Goal: Complete application form

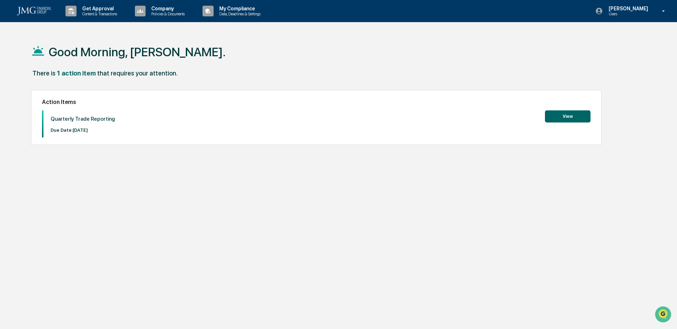
click at [572, 120] on button "View" at bounding box center [568, 116] width 46 height 12
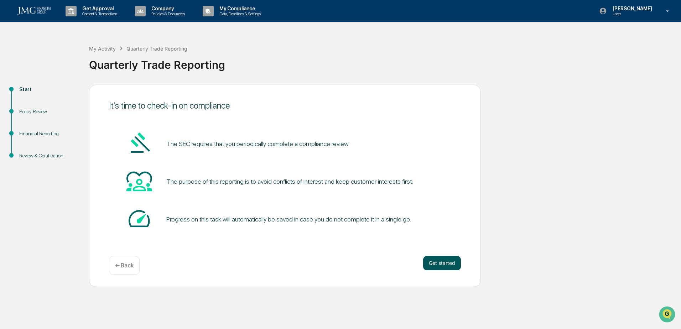
click at [434, 259] on button "Get started" at bounding box center [442, 263] width 38 height 14
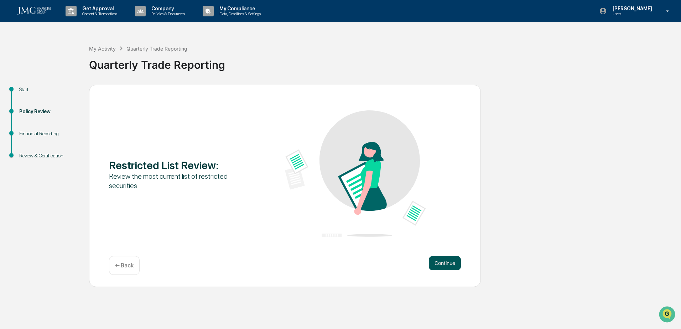
click at [439, 262] on button "Continue" at bounding box center [445, 263] width 32 height 14
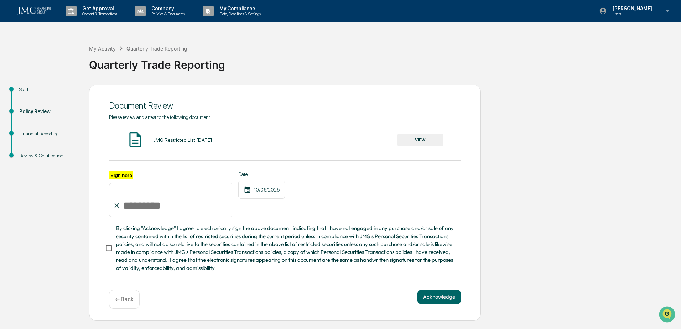
click at [105, 253] on div "Document Review Please review and attest to the following document. JMG Restric…" at bounding box center [285, 203] width 392 height 236
click at [165, 208] on input "Sign here" at bounding box center [171, 200] width 124 height 34
type input "**********"
click at [311, 217] on div "**********" at bounding box center [285, 194] width 352 height 46
click at [414, 137] on button "VIEW" at bounding box center [420, 140] width 46 height 12
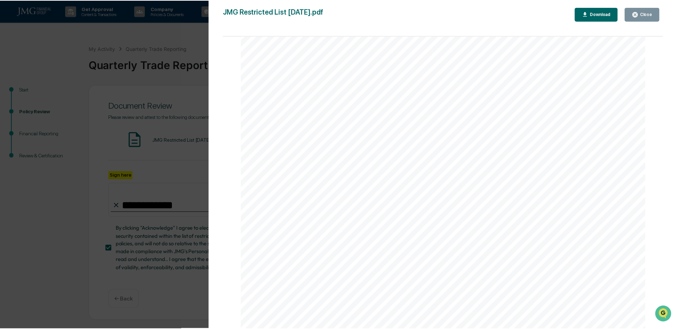
scroll to position [1246, 0]
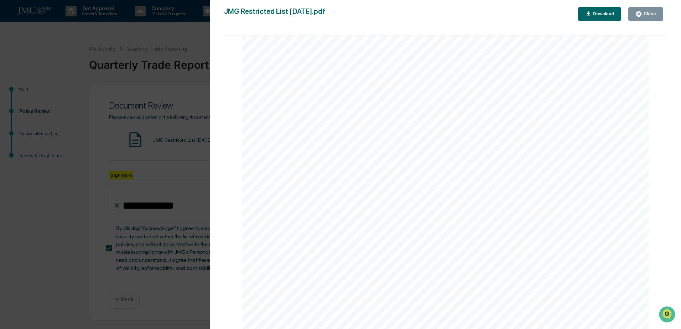
click at [142, 205] on div "Version History [DATE] 09:09 PM [PERSON_NAME] JMG Restricted List [DATE].pdf Cl…" at bounding box center [340, 164] width 681 height 329
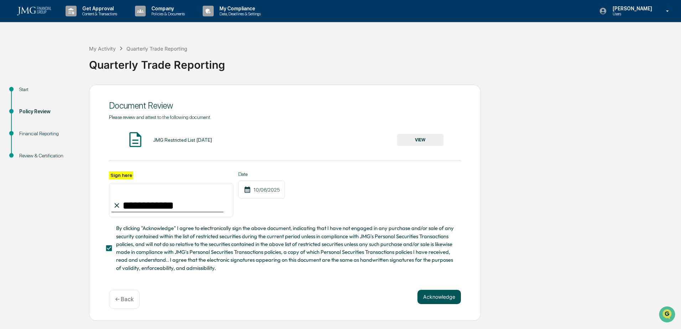
click at [434, 292] on button "Acknowledge" at bounding box center [438, 297] width 43 height 14
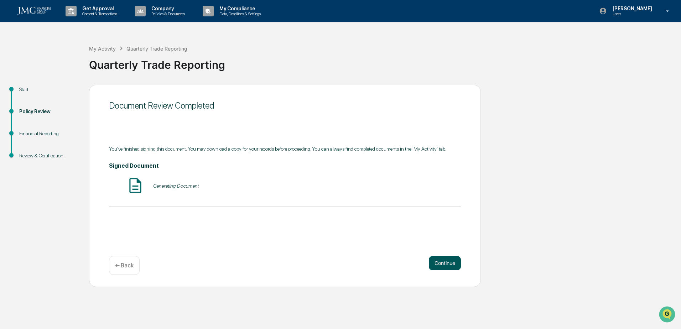
click at [437, 262] on button "Continue" at bounding box center [445, 263] width 32 height 14
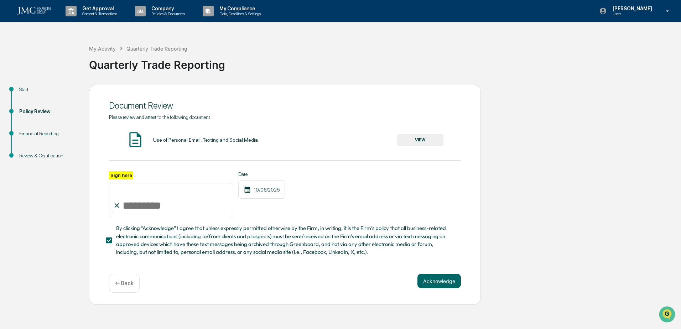
click at [158, 208] on input "Sign here" at bounding box center [171, 200] width 124 height 34
type input "**********"
click at [427, 286] on button "Acknowledge" at bounding box center [438, 281] width 43 height 14
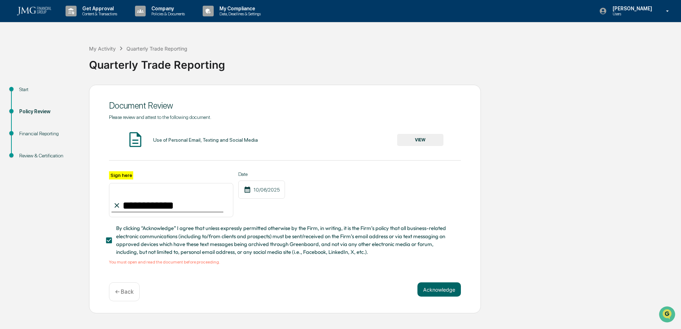
click at [433, 141] on button "VIEW" at bounding box center [420, 140] width 46 height 12
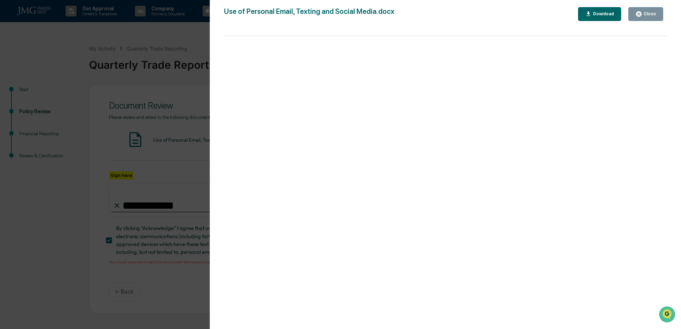
click at [80, 169] on div "Version History [DATE] 05:53 PM [PERSON_NAME] [PERSON_NAME] Use of Personal Ema…" at bounding box center [340, 164] width 681 height 329
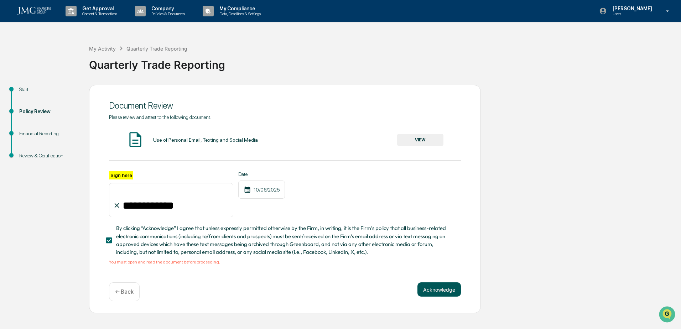
click at [434, 289] on button "Acknowledge" at bounding box center [438, 289] width 43 height 14
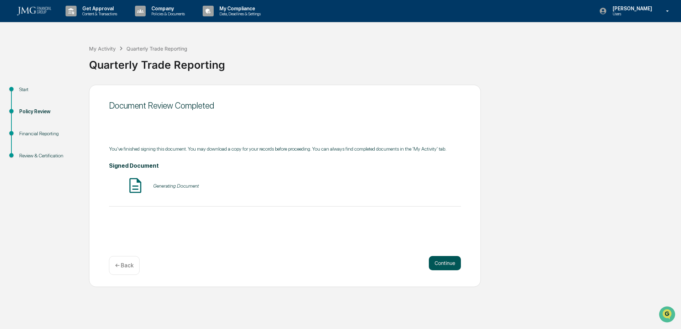
click at [447, 265] on button "Continue" at bounding box center [445, 263] width 32 height 14
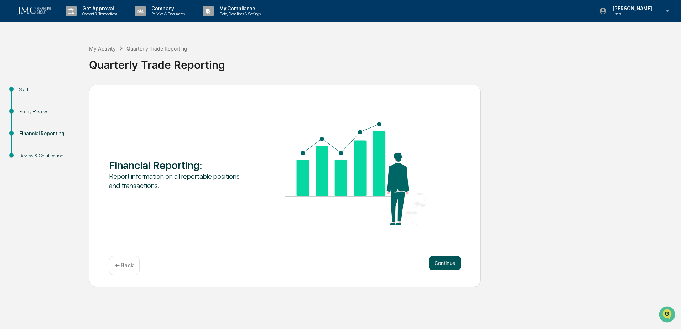
click at [439, 263] on button "Continue" at bounding box center [445, 263] width 32 height 14
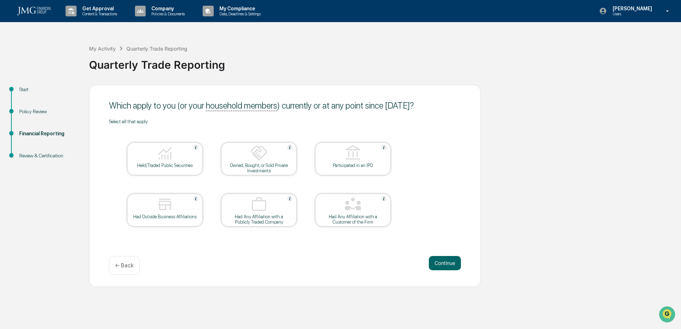
click at [166, 166] on div "Held/Traded Public Securities" at bounding box center [165, 165] width 64 height 5
click at [451, 264] on button "Continue" at bounding box center [445, 263] width 32 height 14
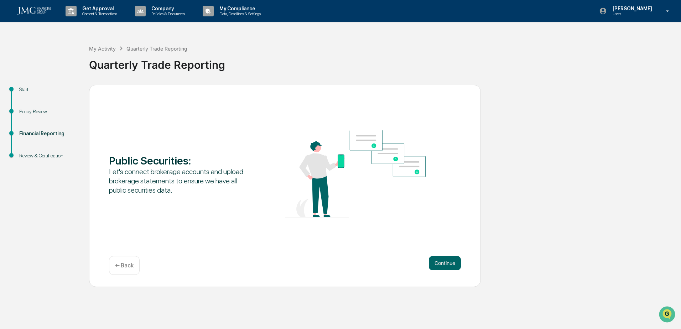
click at [451, 264] on button "Continue" at bounding box center [445, 263] width 32 height 14
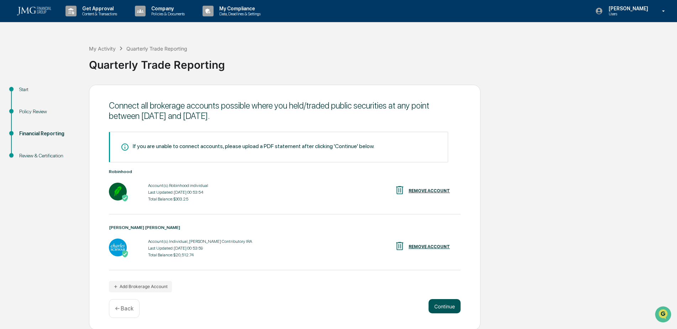
click at [446, 312] on button "Continue" at bounding box center [445, 306] width 32 height 14
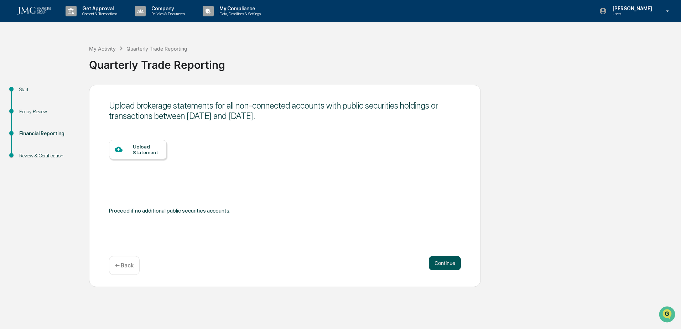
click at [450, 264] on button "Continue" at bounding box center [445, 263] width 32 height 14
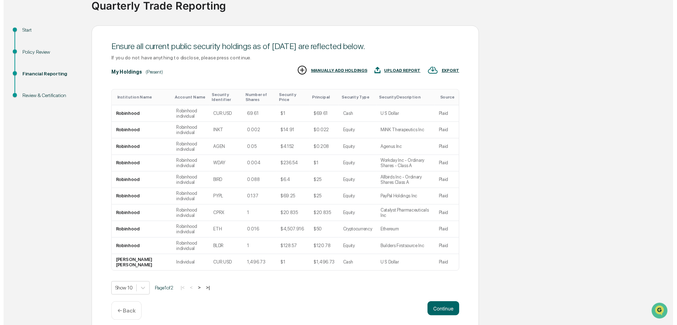
scroll to position [66, 0]
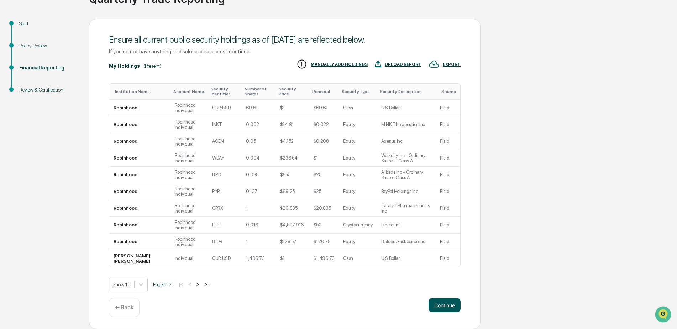
click at [441, 300] on button "Continue" at bounding box center [445, 305] width 32 height 14
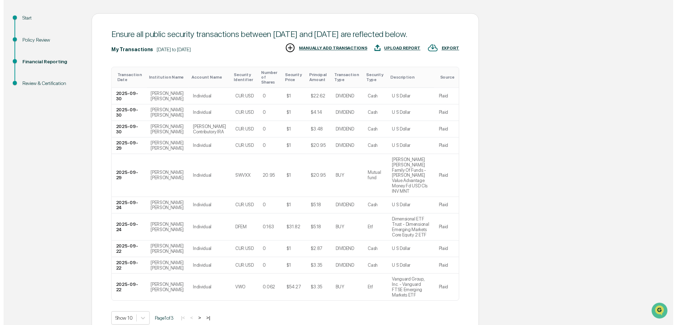
scroll to position [93, 0]
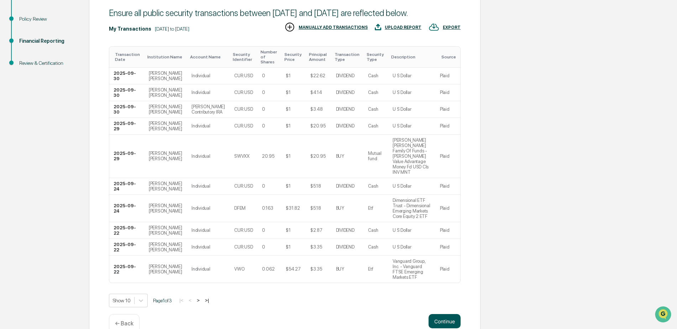
click at [448, 314] on button "Continue" at bounding box center [445, 321] width 32 height 14
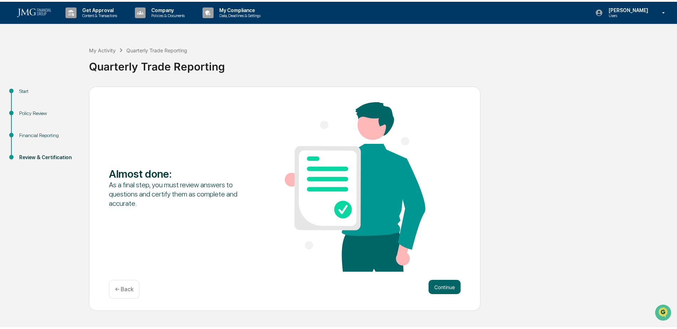
scroll to position [0, 0]
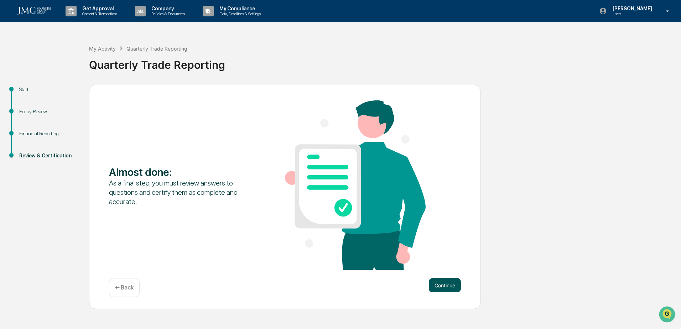
click at [440, 286] on button "Continue" at bounding box center [445, 285] width 32 height 14
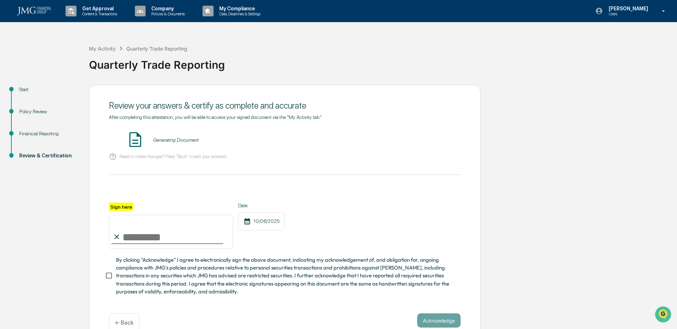
click at [165, 235] on input "Sign here" at bounding box center [171, 232] width 124 height 34
type input "**********"
click at [358, 218] on div "**********" at bounding box center [285, 226] width 352 height 46
click at [104, 286] on div "**********" at bounding box center [285, 215] width 392 height 260
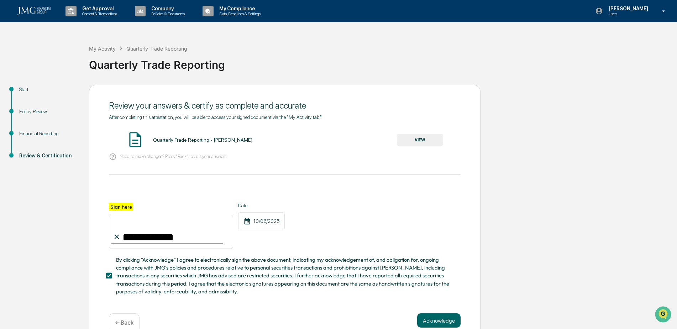
click at [417, 141] on button "VIEW" at bounding box center [420, 140] width 46 height 12
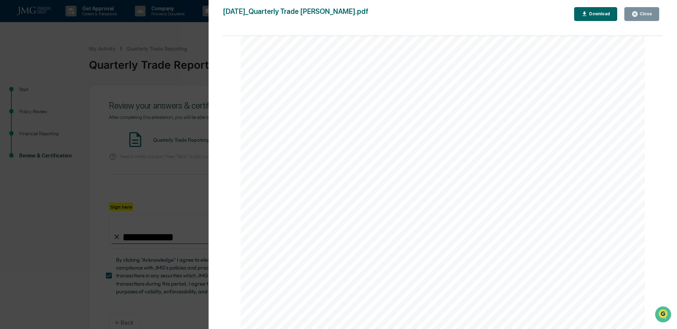
scroll to position [2082, 0]
click at [96, 148] on div "Version History [DATE] 12:17 PM [PERSON_NAME] [DATE]_Quarterly Trade [PERSON_NA…" at bounding box center [338, 164] width 677 height 329
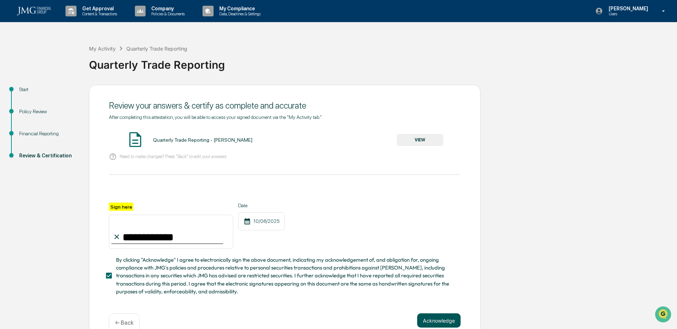
click at [439, 320] on button "Acknowledge" at bounding box center [438, 320] width 43 height 14
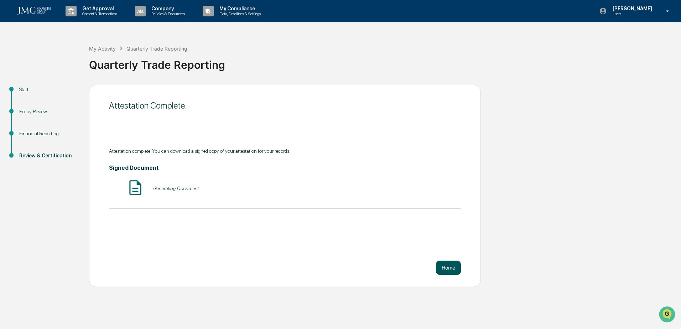
click at [450, 266] on button "Home" at bounding box center [448, 268] width 25 height 14
